Goal: Task Accomplishment & Management: Use online tool/utility

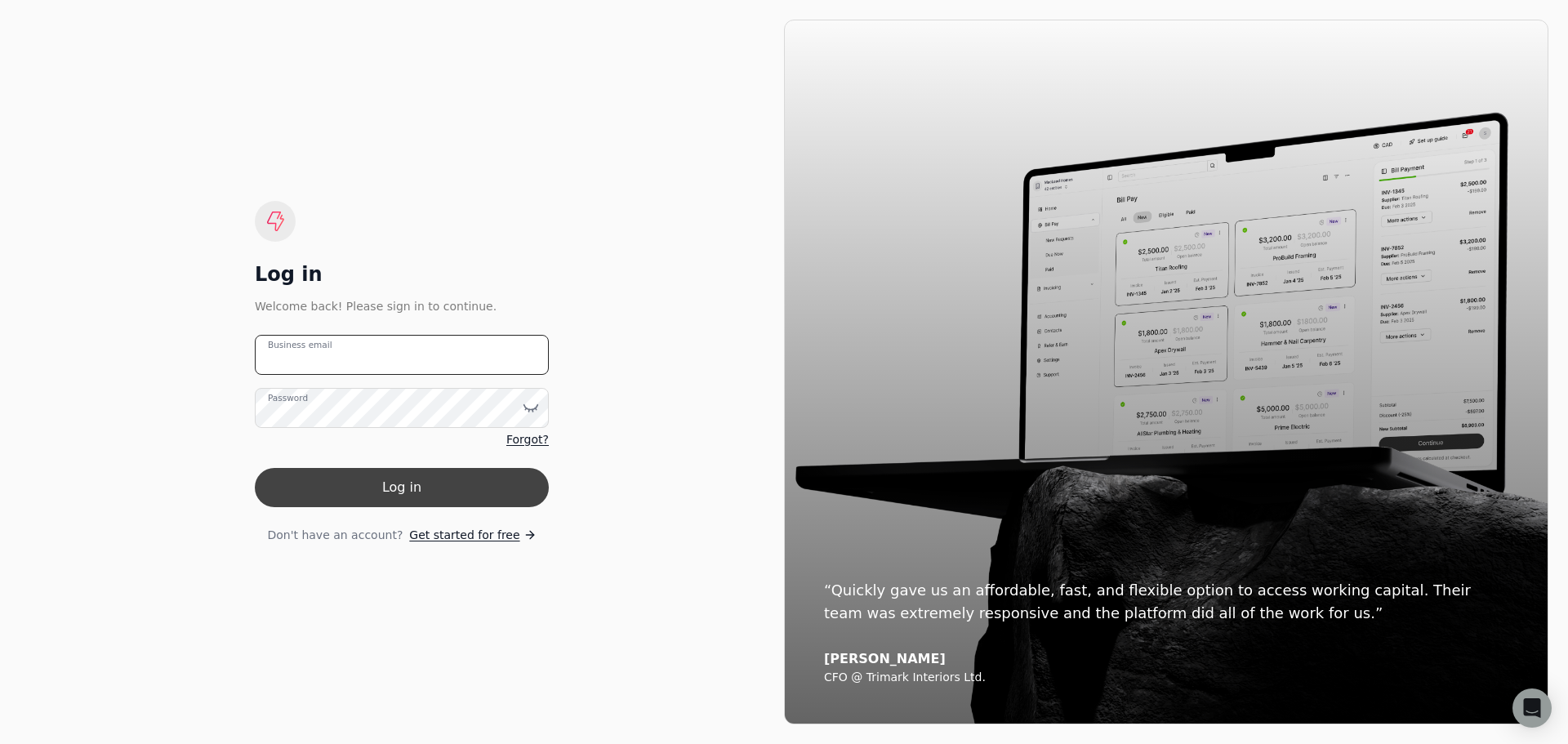
type email "[PERSON_NAME][EMAIL_ADDRESS][DOMAIN_NAME]"
click at [424, 490] on button "Log in" at bounding box center [401, 487] width 294 height 39
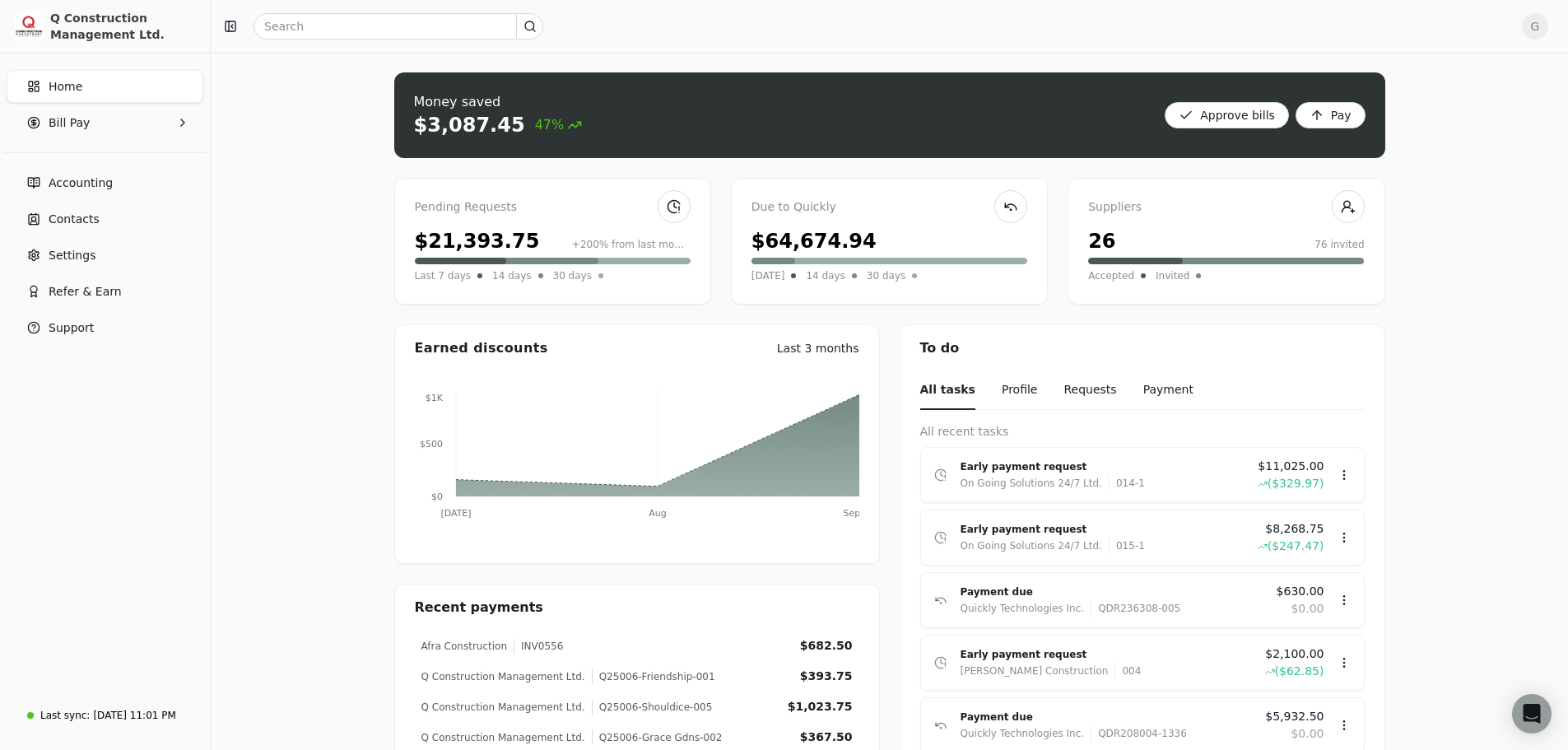
click at [585, 228] on div "$21,393.75 +200% from last month" at bounding box center [552, 241] width 276 height 29
click at [680, 205] on link at bounding box center [674, 207] width 33 height 33
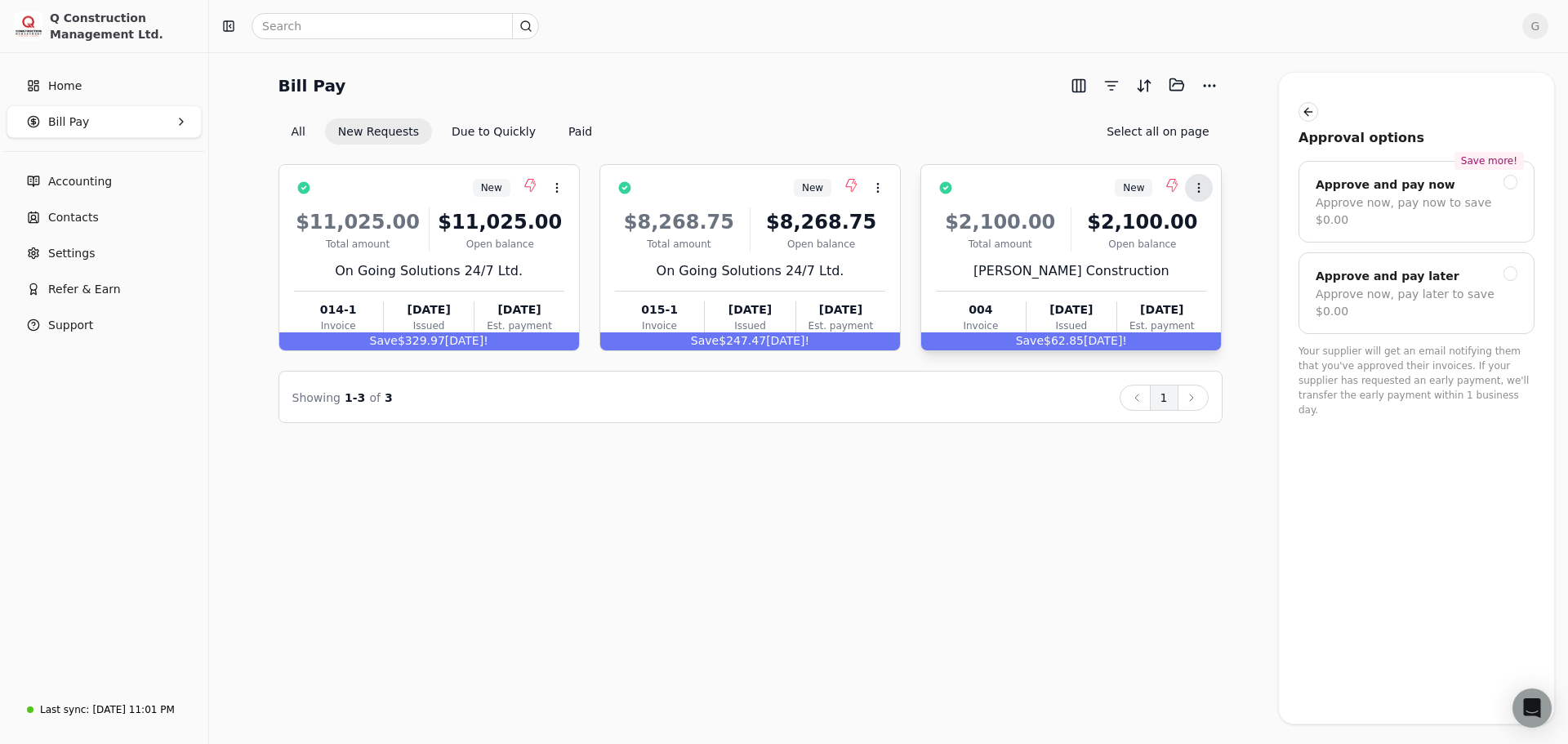
click at [1205, 184] on icon at bounding box center [1199, 188] width 13 height 13
click at [1218, 259] on span "Add to batch" at bounding box center [1246, 265] width 74 height 17
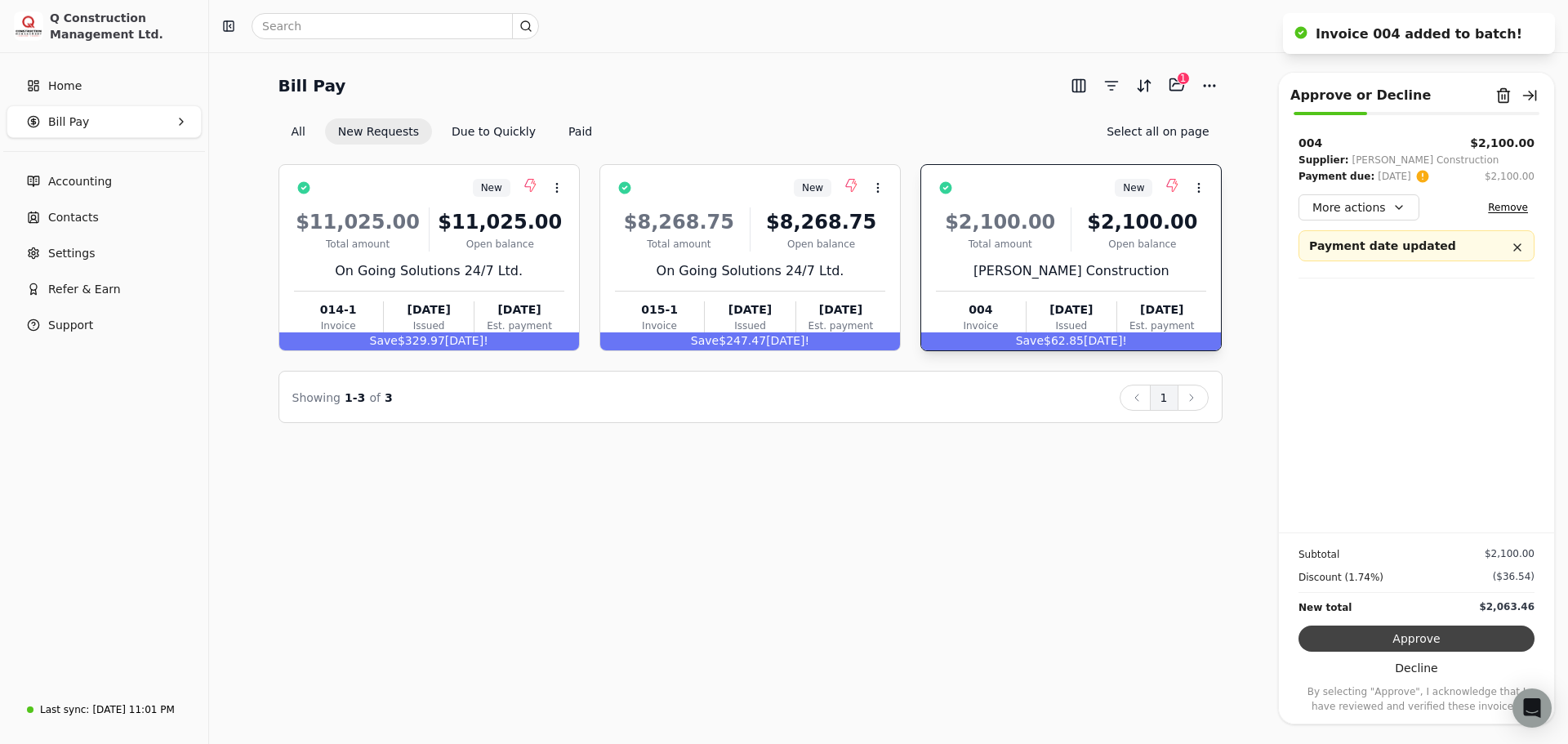
click at [1431, 639] on button "Approve" at bounding box center [1416, 639] width 236 height 27
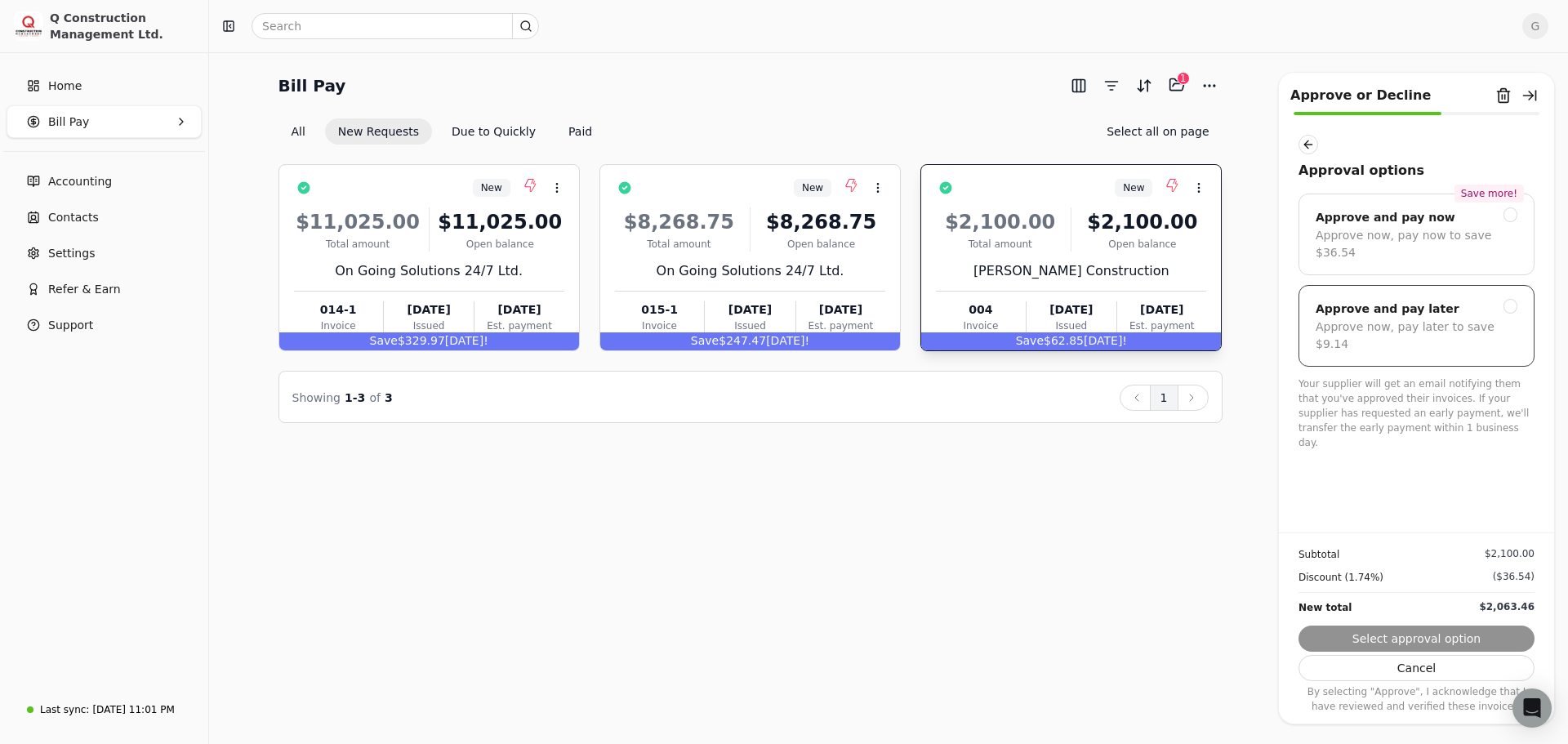
click at [1413, 319] on div "Approve now, pay later to save $9.14" at bounding box center [1416, 335] width 201 height 34
click at [1449, 634] on button "Submit approval" at bounding box center [1416, 639] width 236 height 27
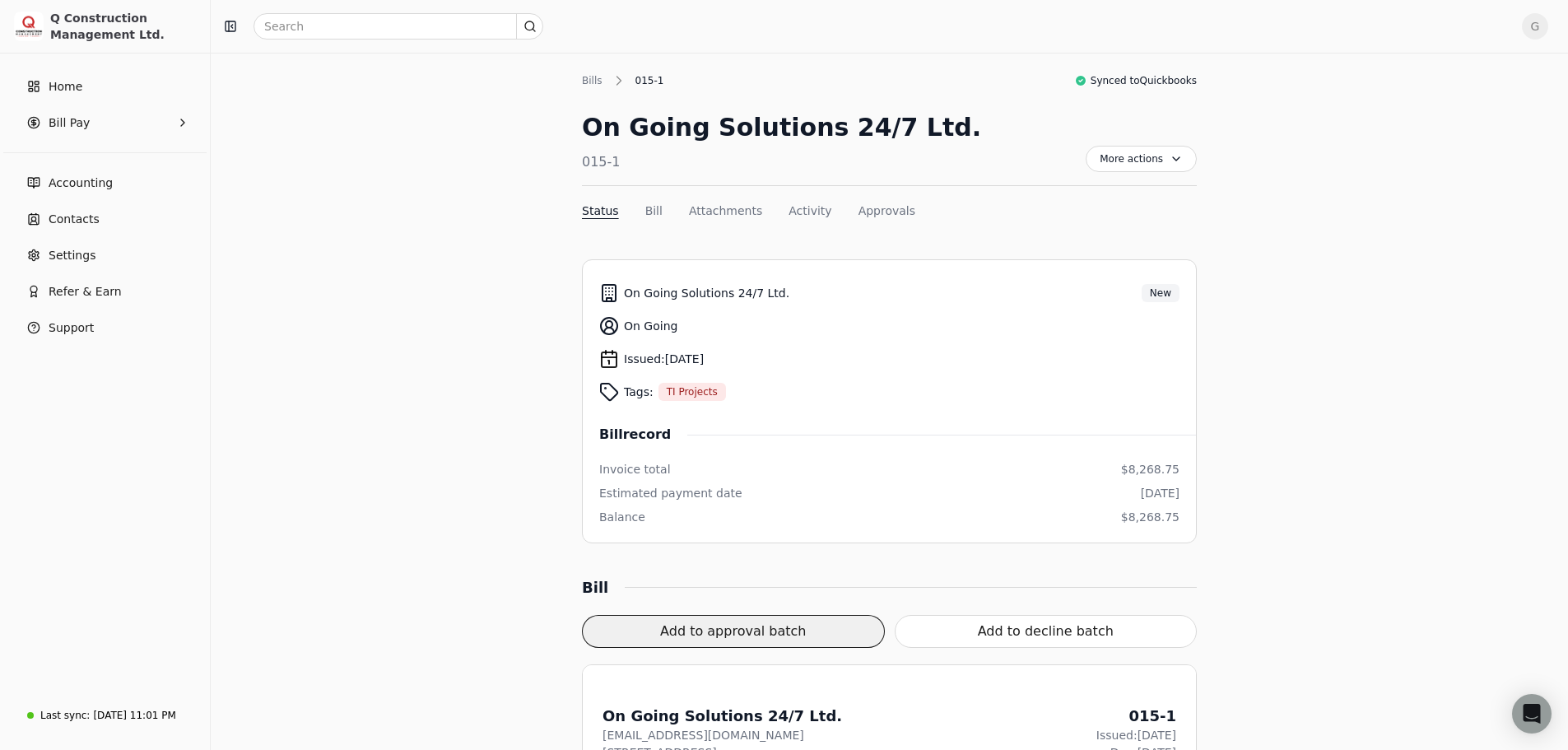
click at [671, 641] on button "Add to approval batch" at bounding box center [733, 631] width 303 height 33
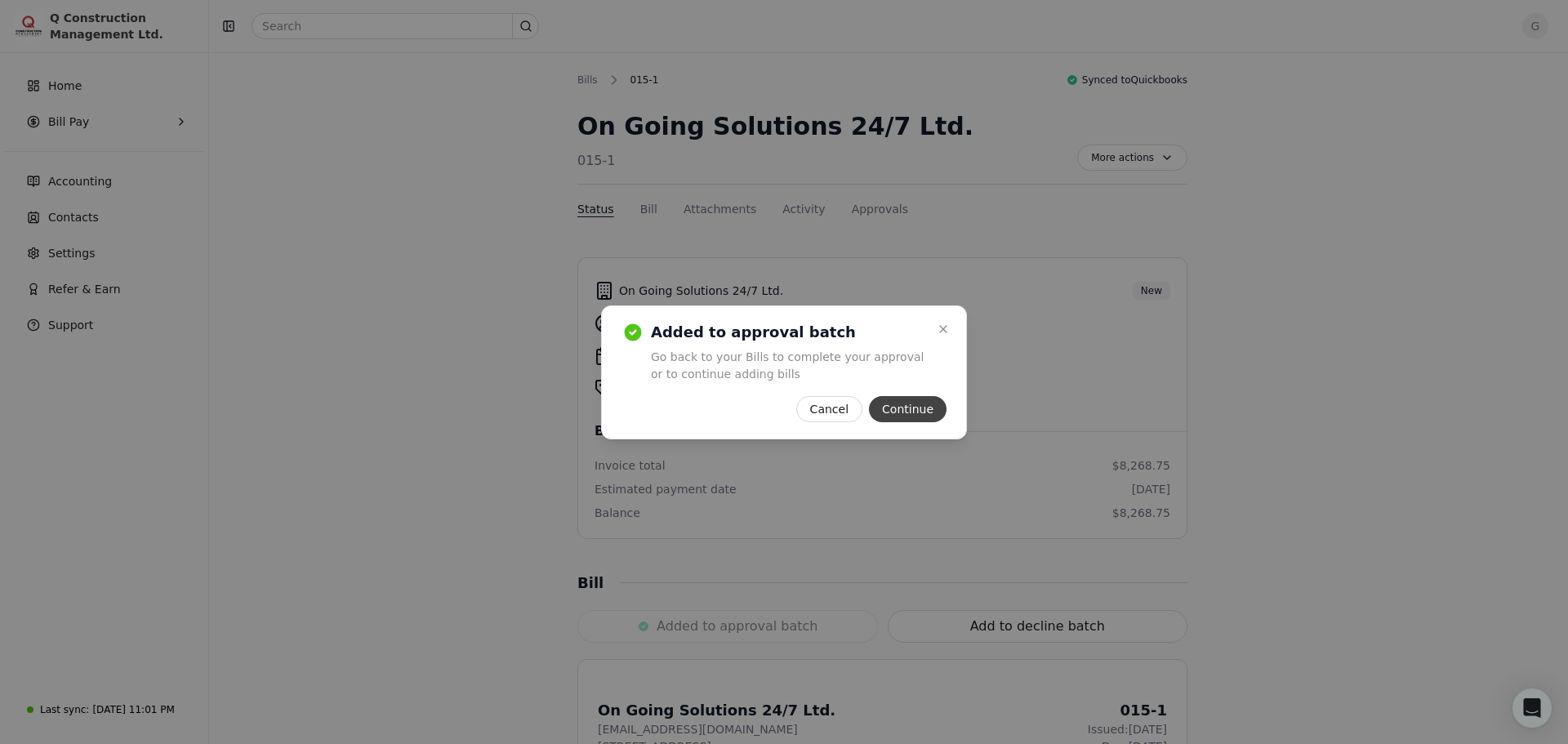
click at [902, 403] on button "Continue" at bounding box center [908, 410] width 78 height 27
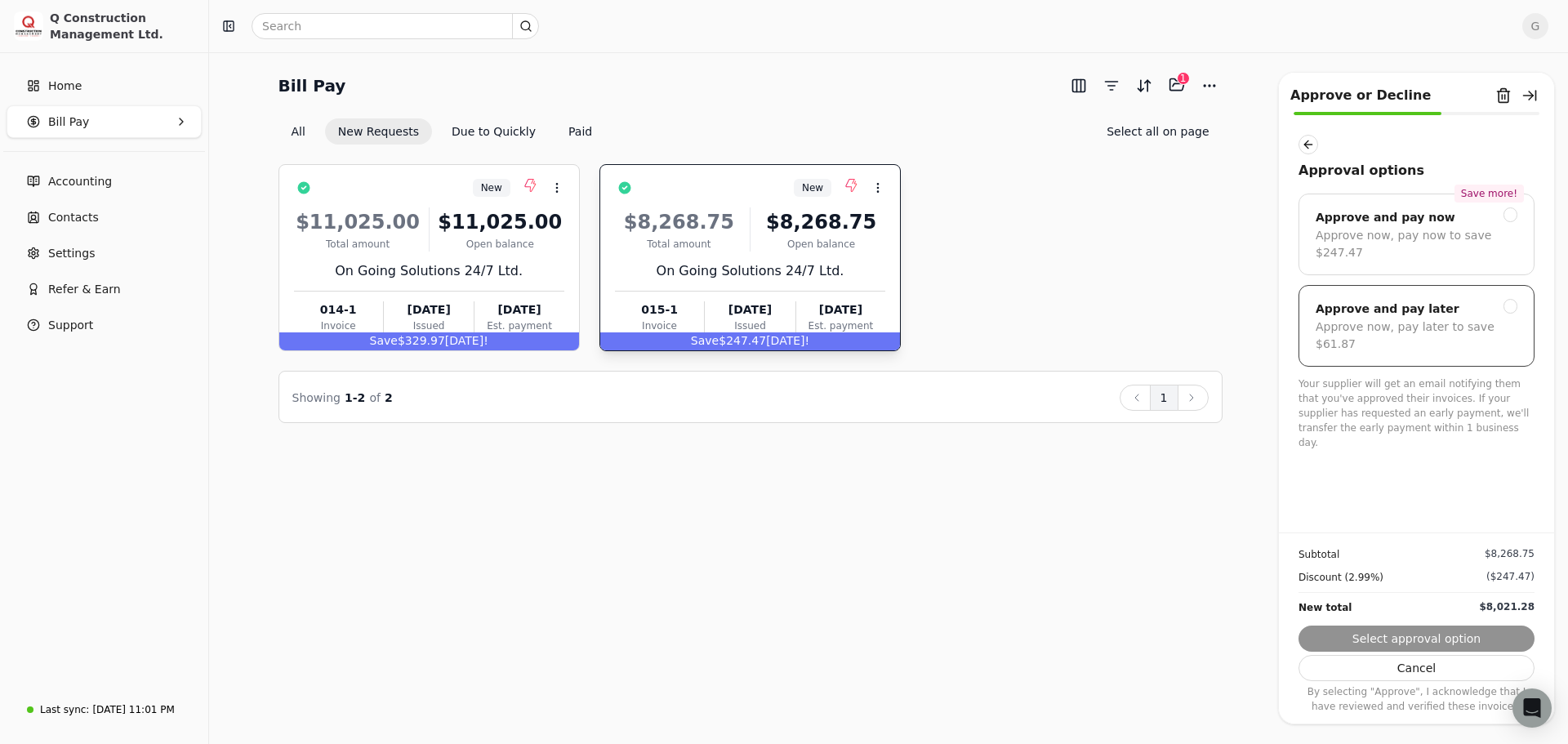
click at [1341, 319] on div "Approve now, pay later to save $61.87" at bounding box center [1416, 335] width 201 height 34
